Goal: Navigation & Orientation: Find specific page/section

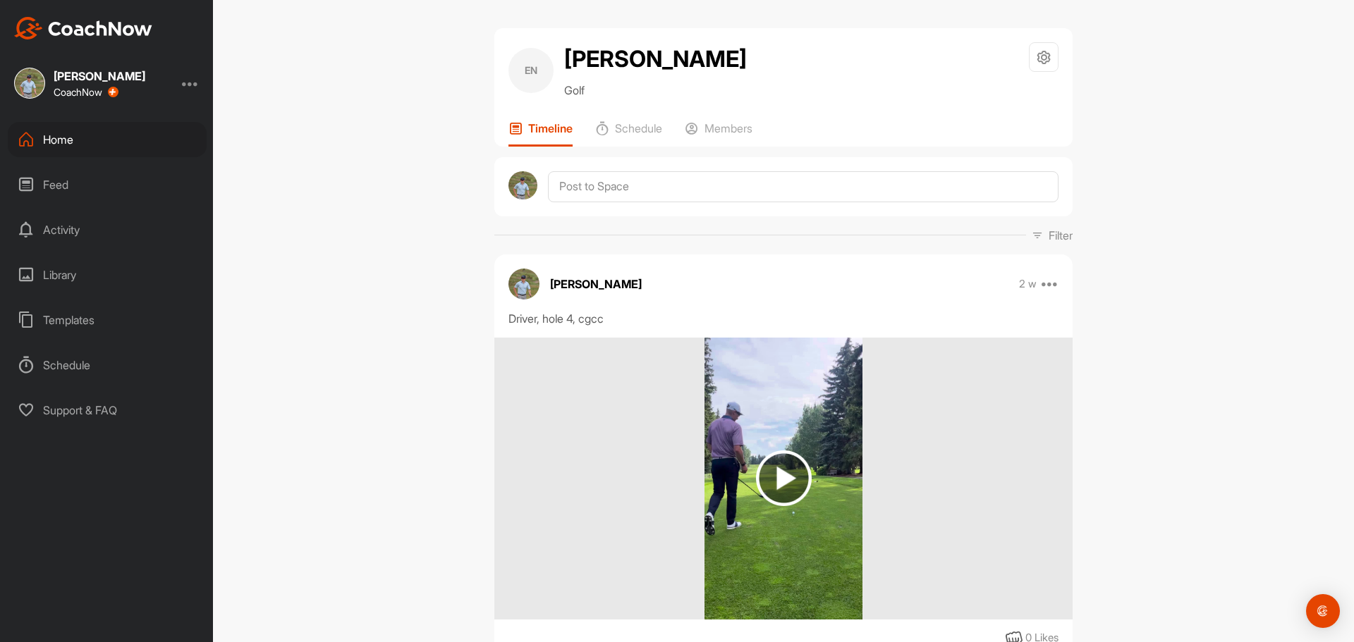
click at [87, 144] on div "Home" at bounding box center [107, 139] width 199 height 35
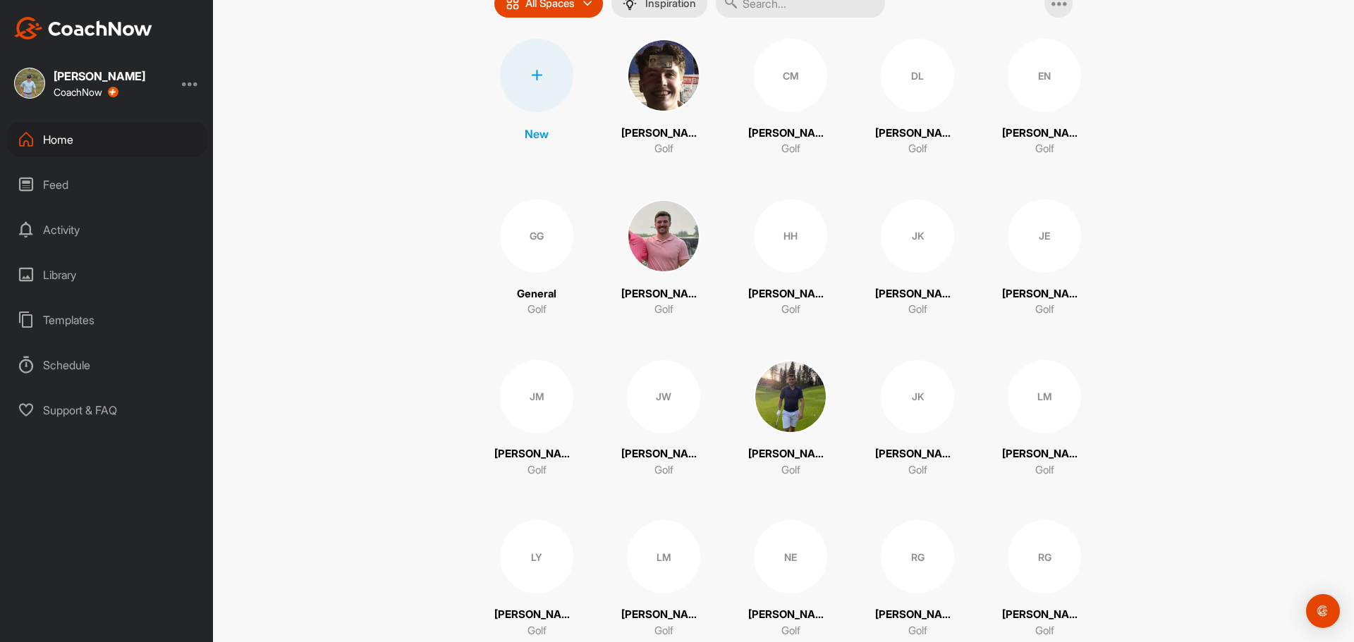
scroll to position [141, 0]
click at [540, 226] on div "GG" at bounding box center [536, 234] width 73 height 73
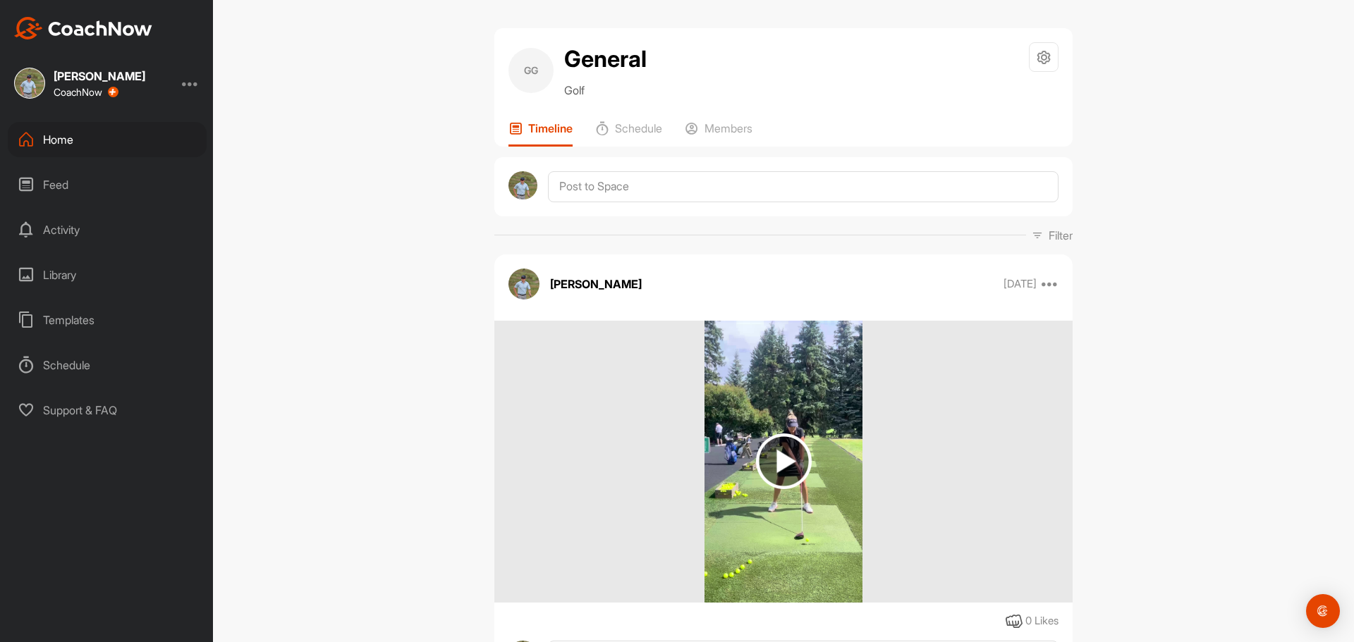
drag, startPoint x: 313, startPoint y: 313, endPoint x: 403, endPoint y: 106, distance: 226.1
click at [50, 147] on div "Home" at bounding box center [107, 139] width 199 height 35
